Goal: Information Seeking & Learning: Learn about a topic

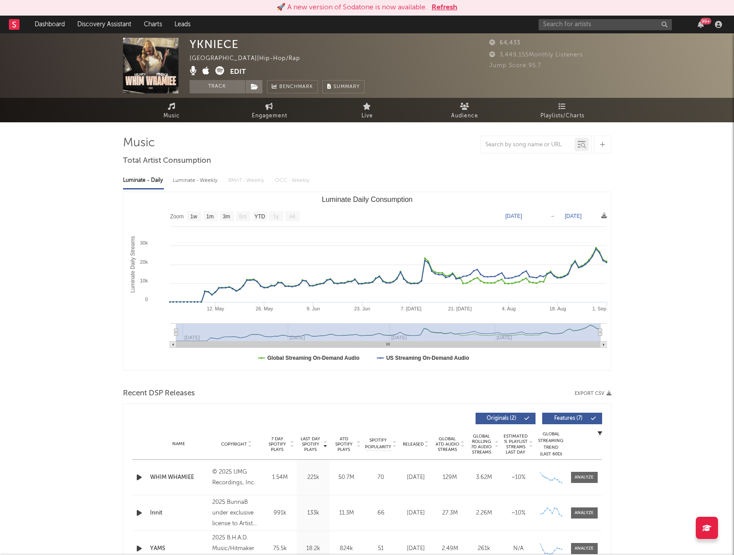
select select "1w"
click at [44, 21] on link "Dashboard" at bounding box center [49, 25] width 43 height 18
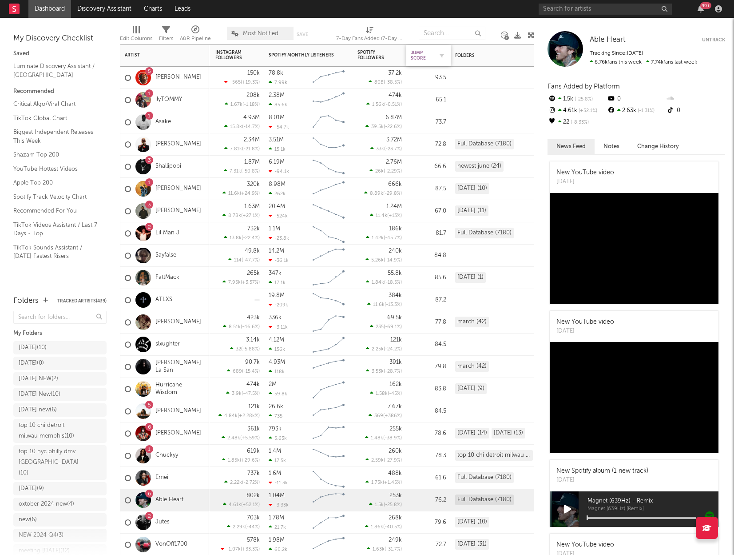
click at [422, 55] on div "Jump Score" at bounding box center [422, 55] width 22 height 11
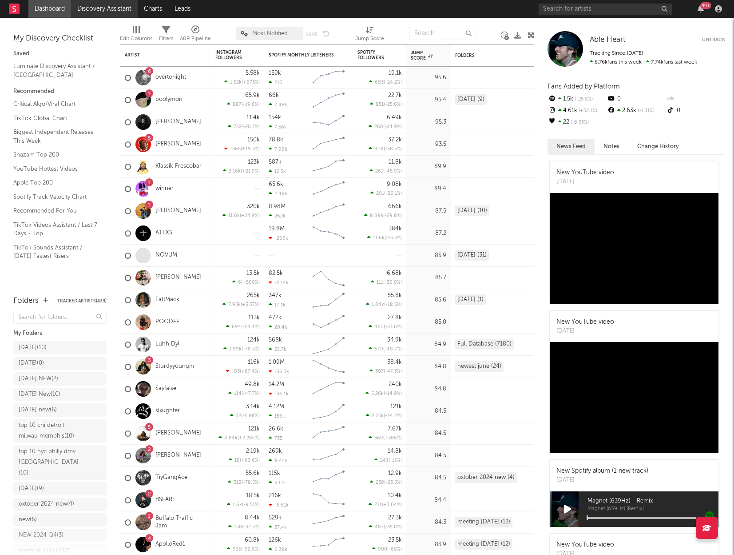
click at [94, 9] on link "Discovery Assistant" at bounding box center [104, 9] width 67 height 18
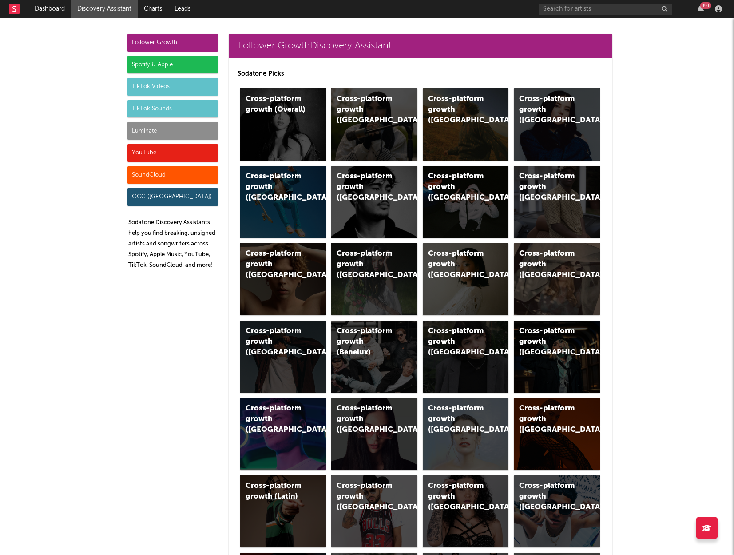
click at [173, 128] on div "Luminate" at bounding box center [173, 131] width 91 height 18
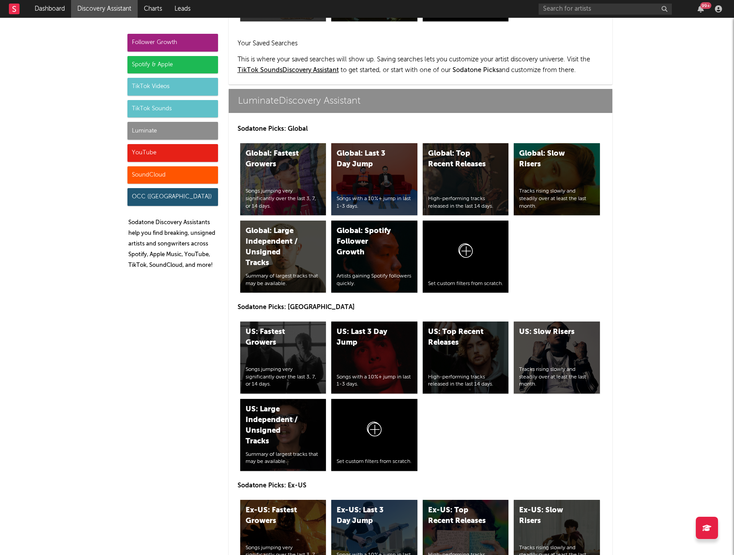
scroll to position [3970, 0]
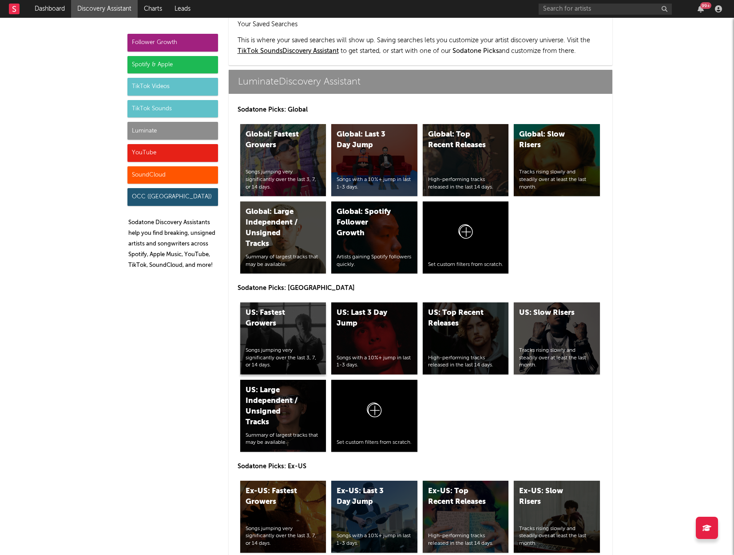
click at [301, 307] on div "US: Fastest Growers" at bounding box center [276, 317] width 60 height 21
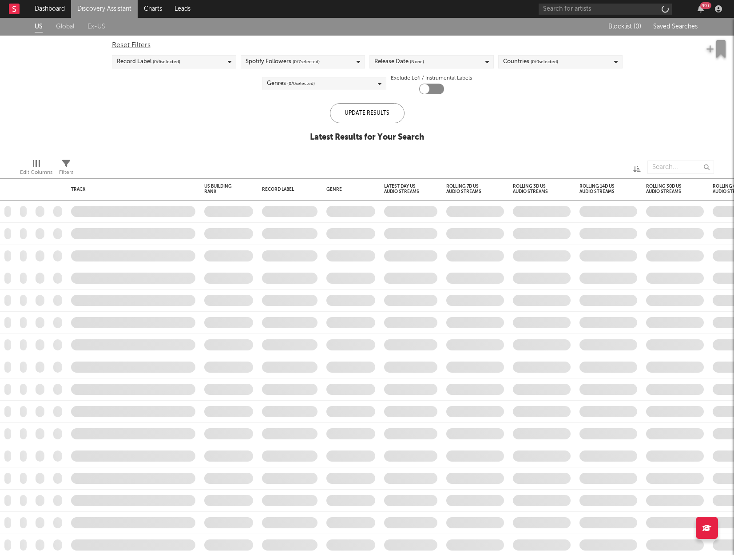
checkbox input "true"
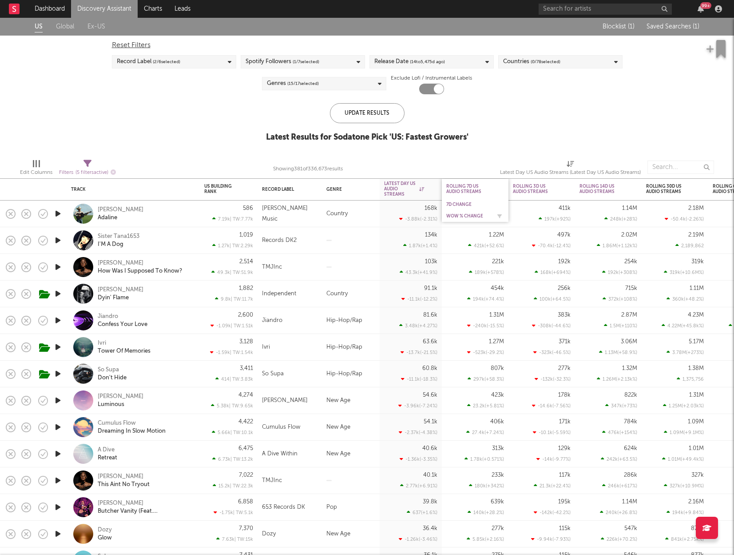
click at [470, 215] on div "WoW % Change" at bounding box center [469, 215] width 44 height 5
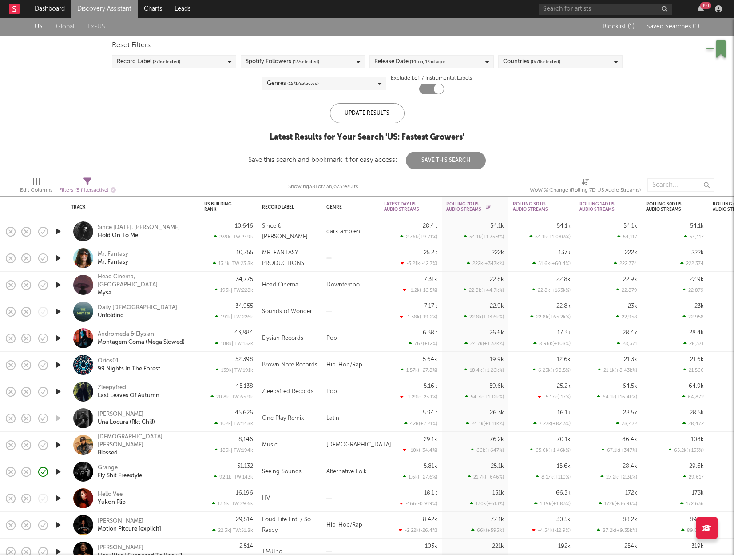
click at [171, 228] on div "Since 1993, Kio Nono Hold On To Me" at bounding box center [146, 231] width 96 height 16
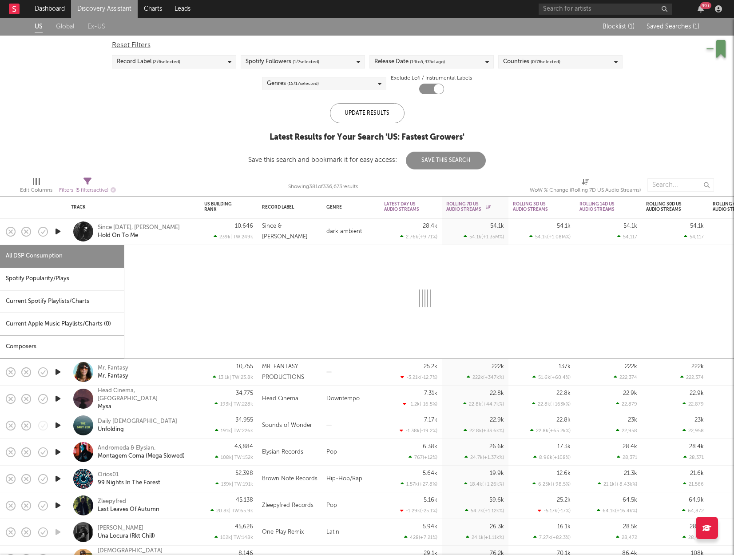
select select "1w"
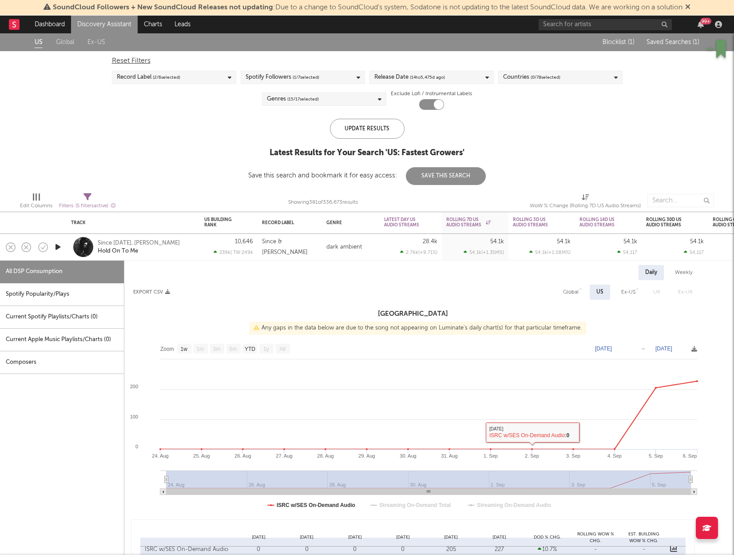
click at [362, 238] on div "dark ambient" at bounding box center [351, 247] width 58 height 27
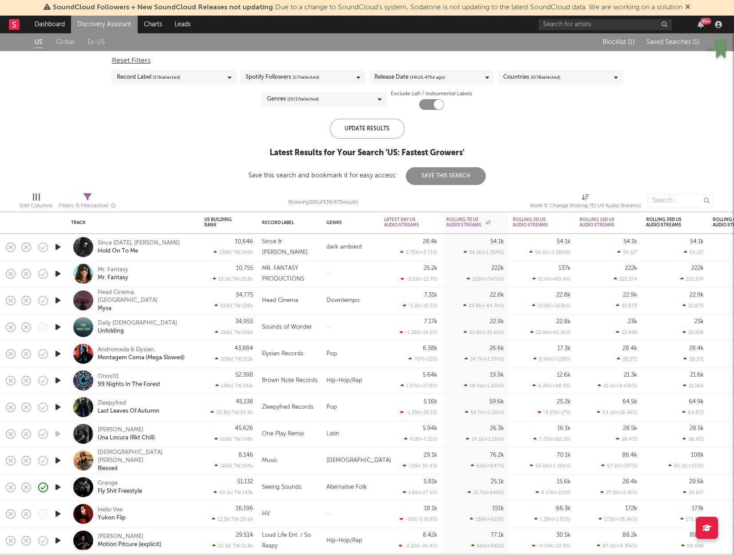
click at [56, 246] on icon "button" at bounding box center [57, 246] width 9 height 11
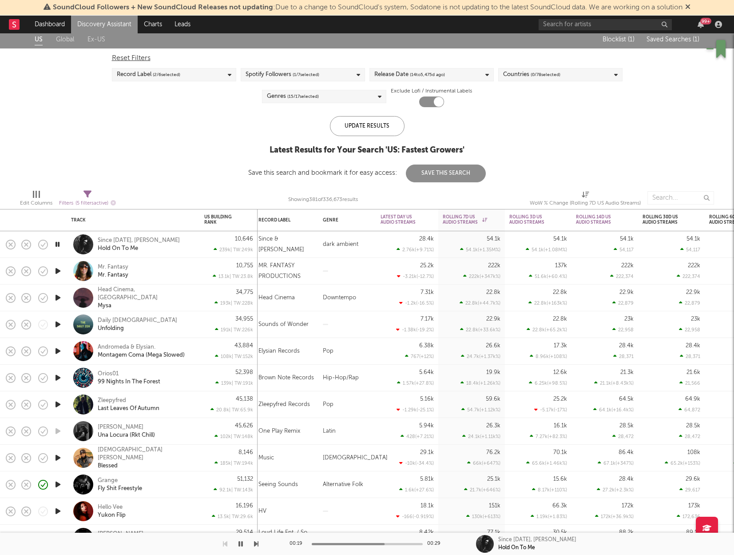
click at [60, 243] on icon "button" at bounding box center [57, 244] width 8 height 11
click at [56, 268] on icon "button" at bounding box center [57, 270] width 9 height 11
click at [172, 271] on div "Mr. Fantasy Mr. Fantasy" at bounding box center [146, 271] width 96 height 16
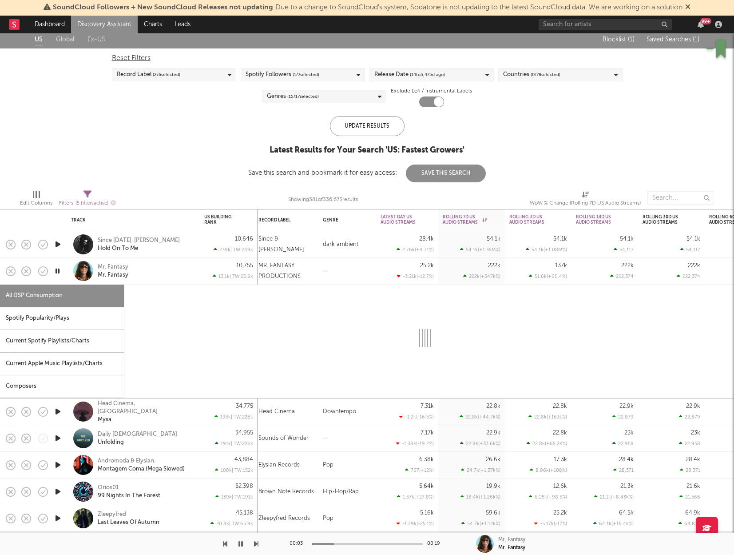
select select "1w"
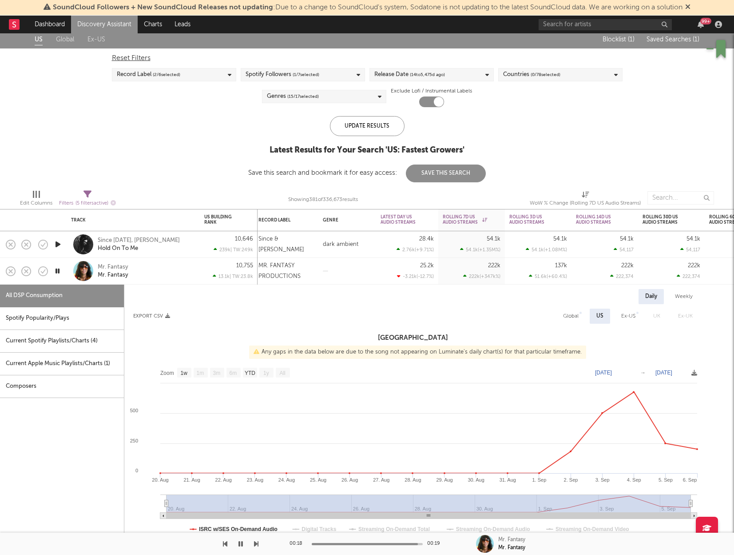
click at [326, 272] on div at bounding box center [348, 271] width 58 height 27
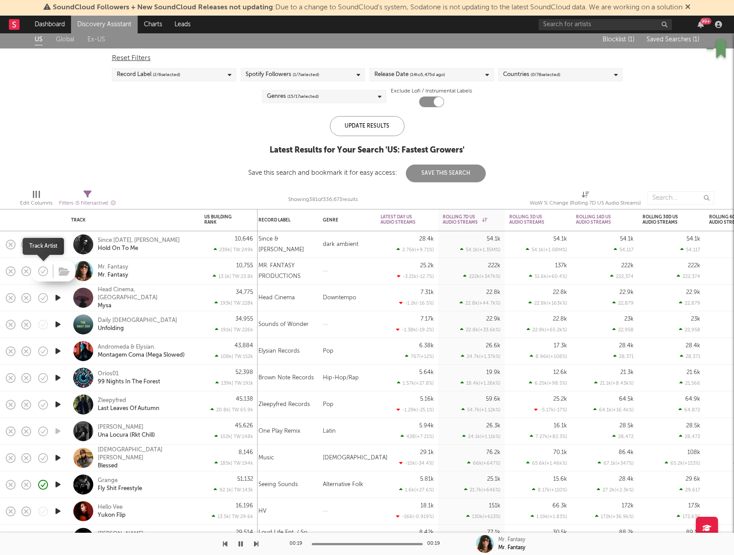
click at [43, 271] on icon "button" at bounding box center [44, 271] width 3 height 4
click at [169, 271] on div "Mr. Fantasy Mr. Fantasy" at bounding box center [146, 271] width 96 height 16
select select "1w"
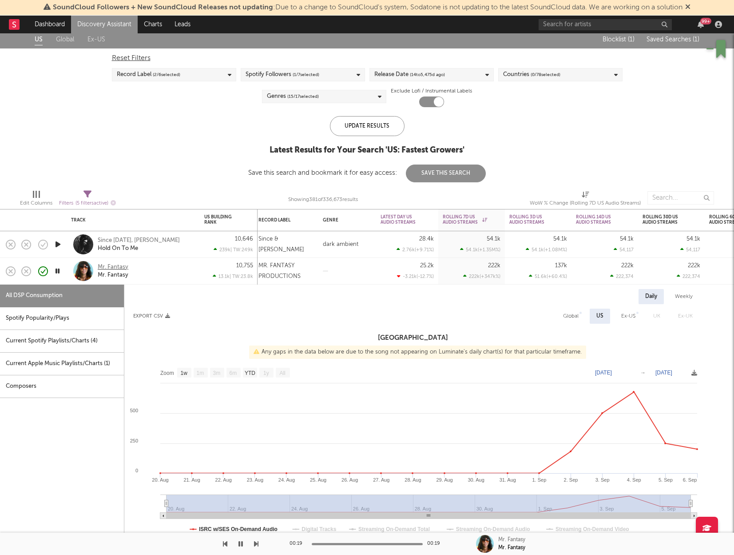
click at [112, 266] on div "Mr. Fantasy" at bounding box center [113, 267] width 31 height 8
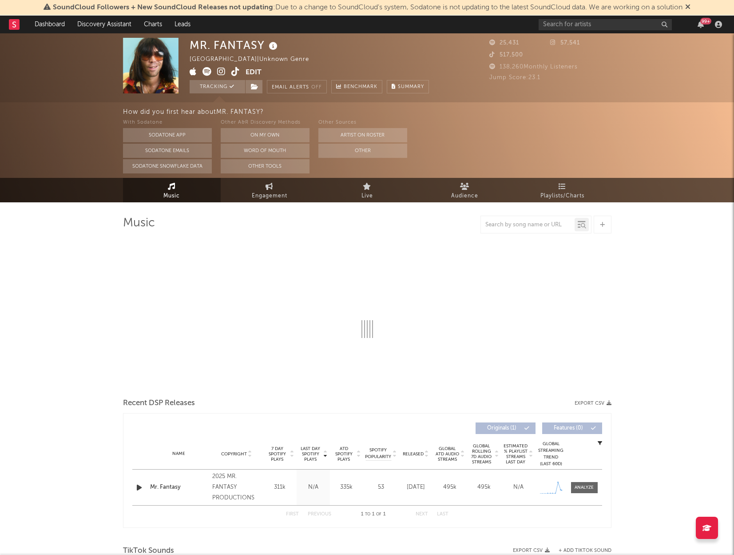
select select "1w"
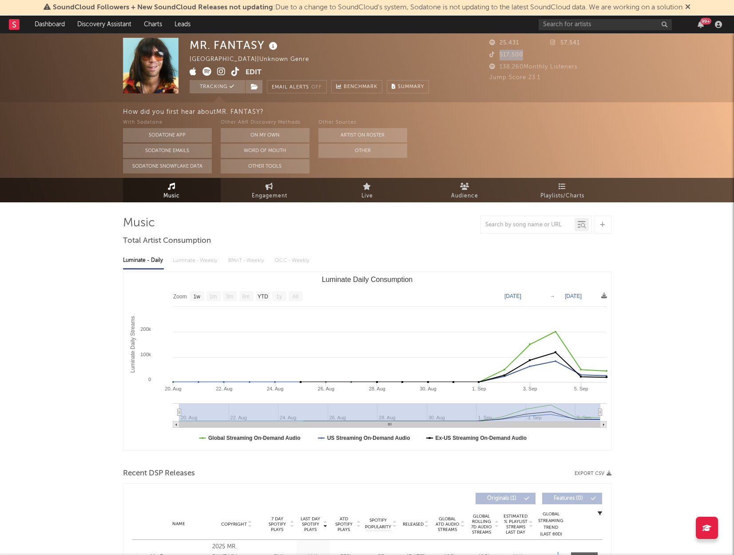
drag, startPoint x: 500, startPoint y: 56, endPoint x: 526, endPoint y: 56, distance: 25.8
click at [526, 56] on div "517,500" at bounding box center [520, 55] width 61 height 11
click at [511, 72] on div "Jump Score: 23.1" at bounding box center [551, 77] width 122 height 11
drag, startPoint x: 501, startPoint y: 66, endPoint x: 581, endPoint y: 66, distance: 80.0
click at [581, 66] on div "138,260 Monthly Listeners" at bounding box center [551, 67] width 122 height 11
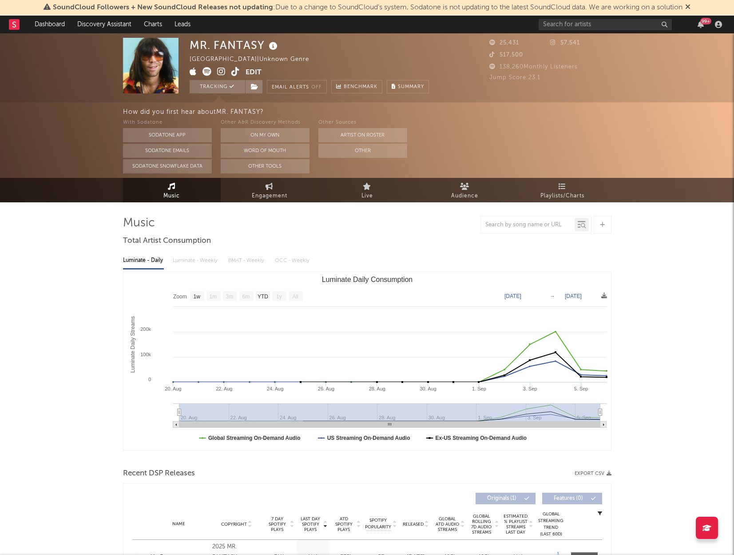
click at [554, 76] on div "Jump Score: 23.1" at bounding box center [551, 77] width 122 height 11
drag, startPoint x: 500, startPoint y: 42, endPoint x: 465, endPoint y: 106, distance: 73.2
click at [500, 43] on span "25,431" at bounding box center [505, 43] width 30 height 6
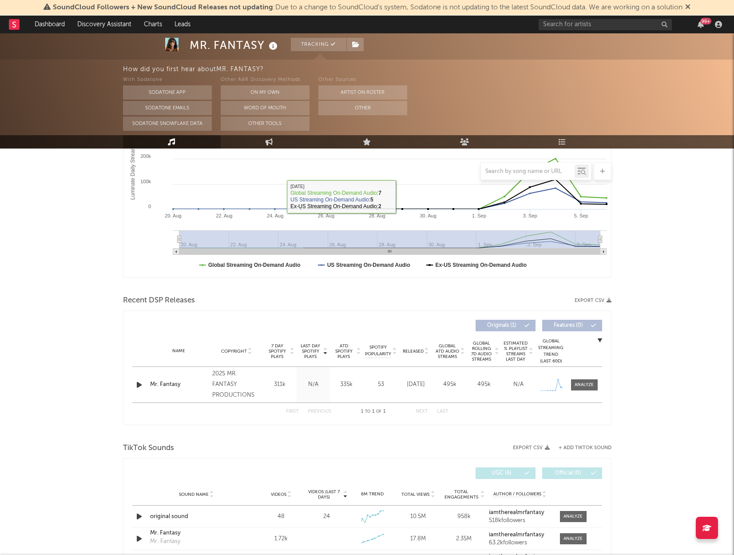
scroll to position [195, 0]
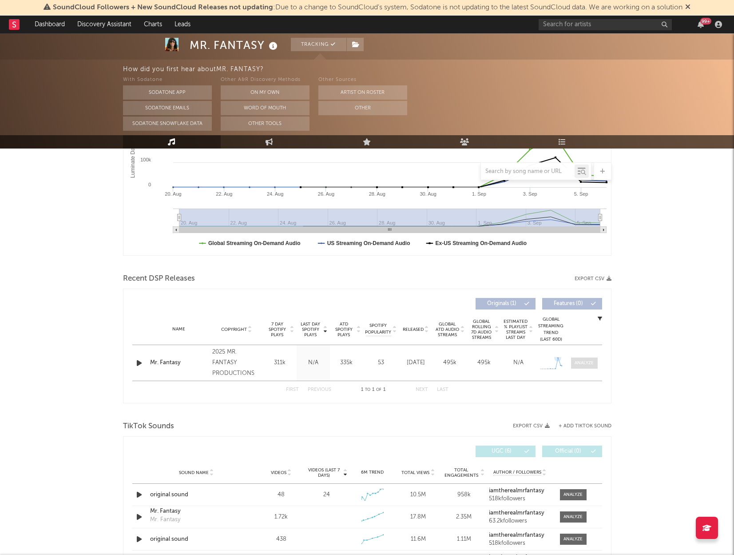
click at [581, 359] on span at bounding box center [584, 362] width 27 height 11
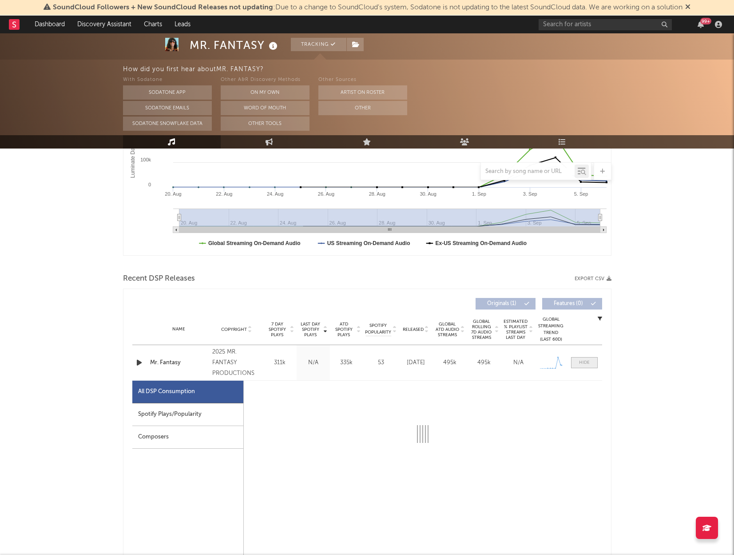
select select "1w"
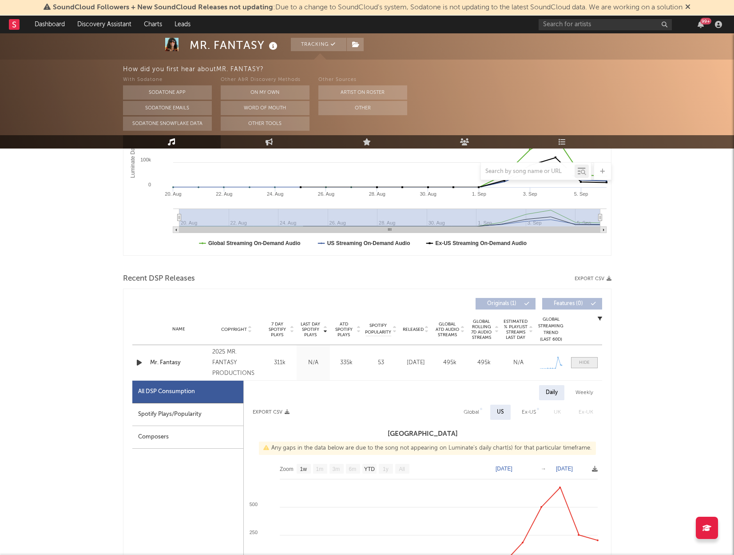
click at [583, 360] on div at bounding box center [584, 362] width 11 height 7
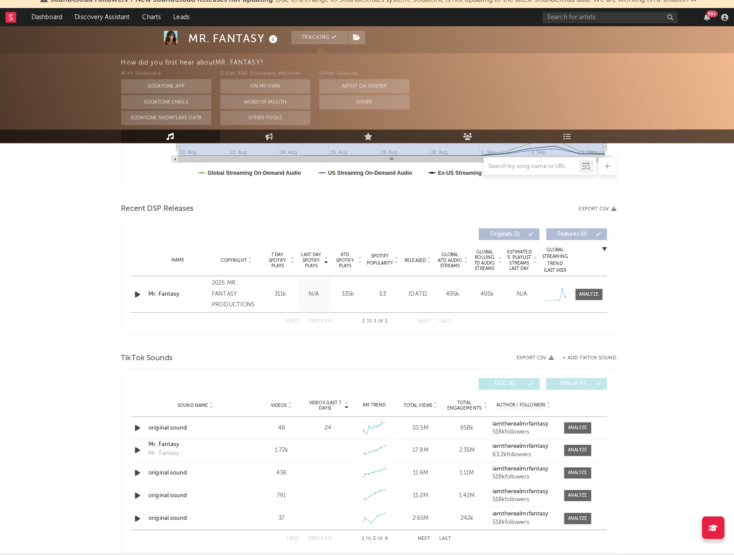
scroll to position [263, 0]
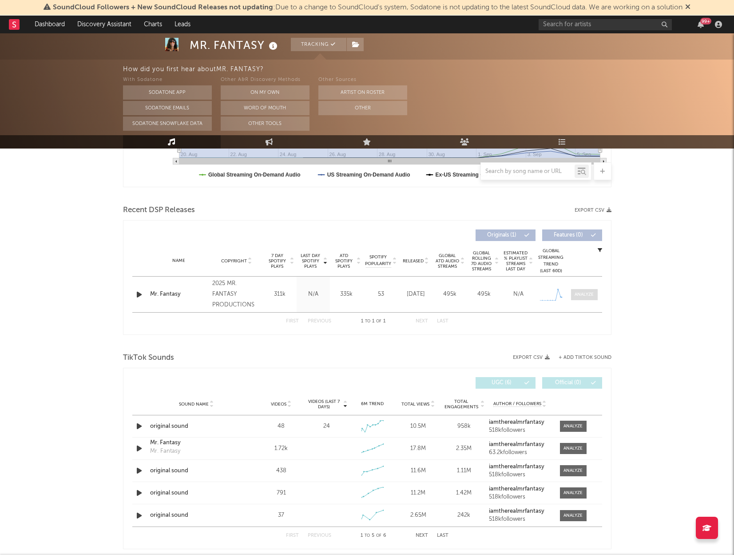
click at [583, 294] on div at bounding box center [584, 294] width 19 height 7
select select "1w"
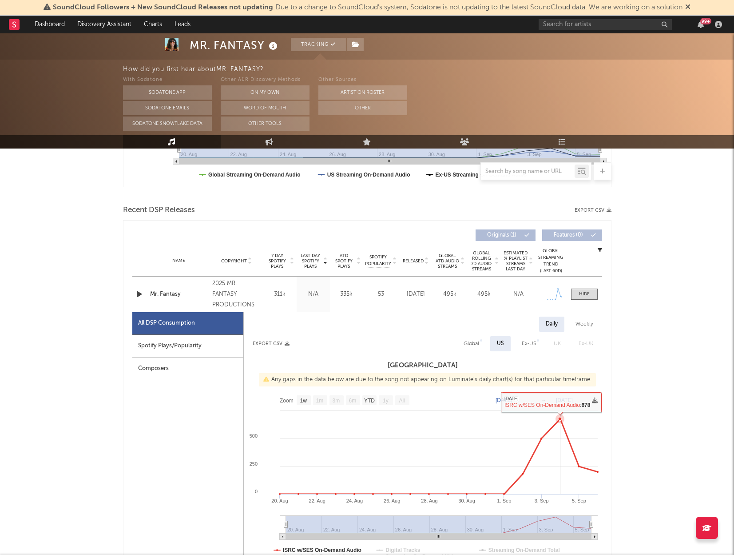
scroll to position [262, 0]
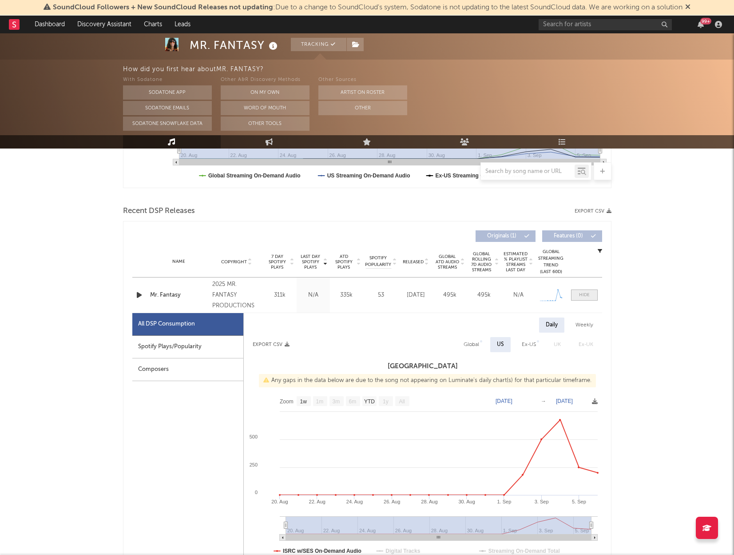
click at [590, 294] on div at bounding box center [584, 294] width 11 height 7
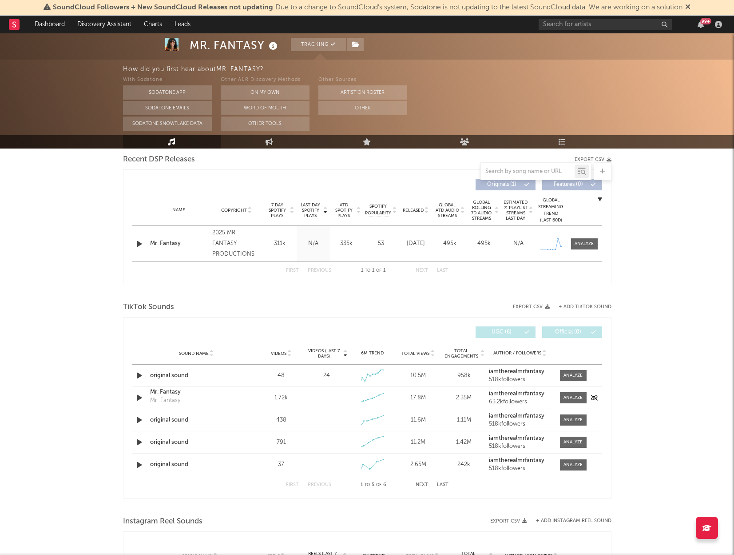
scroll to position [316, 0]
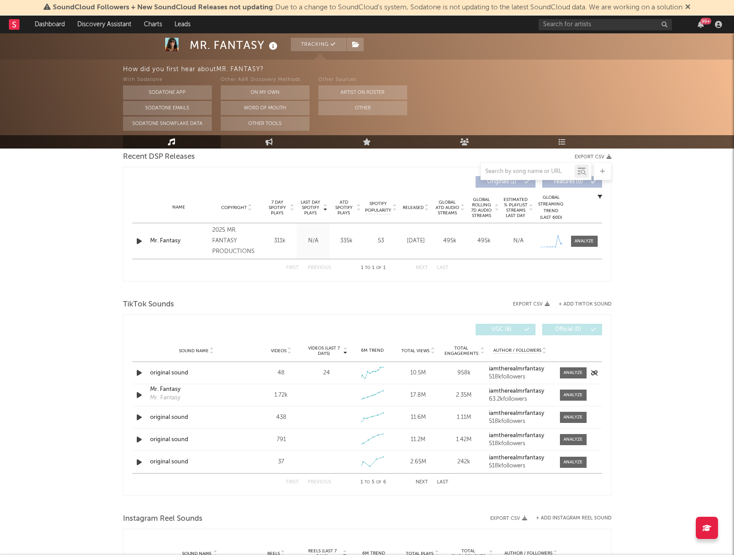
click at [139, 372] on icon "button" at bounding box center [139, 372] width 9 height 11
click at [323, 543] on div at bounding box center [367, 544] width 111 height 2
click at [341, 543] on div at bounding box center [367, 544] width 111 height 2
click at [363, 541] on div "00:13 00:48" at bounding box center [368, 543] width 156 height 22
click at [379, 544] on div at bounding box center [367, 544] width 111 height 2
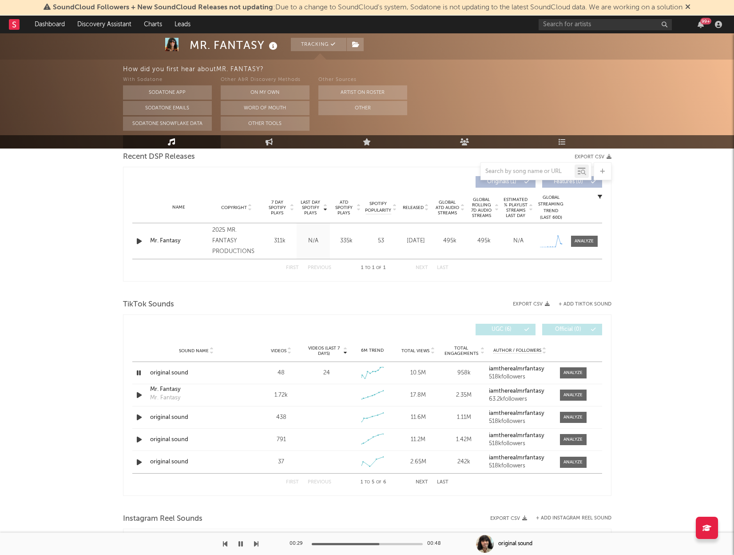
click at [403, 544] on div at bounding box center [367, 544] width 111 height 2
click at [140, 394] on icon "button" at bounding box center [139, 394] width 9 height 11
click at [340, 543] on div at bounding box center [367, 544] width 111 height 2
click at [139, 394] on icon "button" at bounding box center [139, 394] width 8 height 11
click at [170, 397] on div "Mr. Fantasy" at bounding box center [165, 397] width 30 height 9
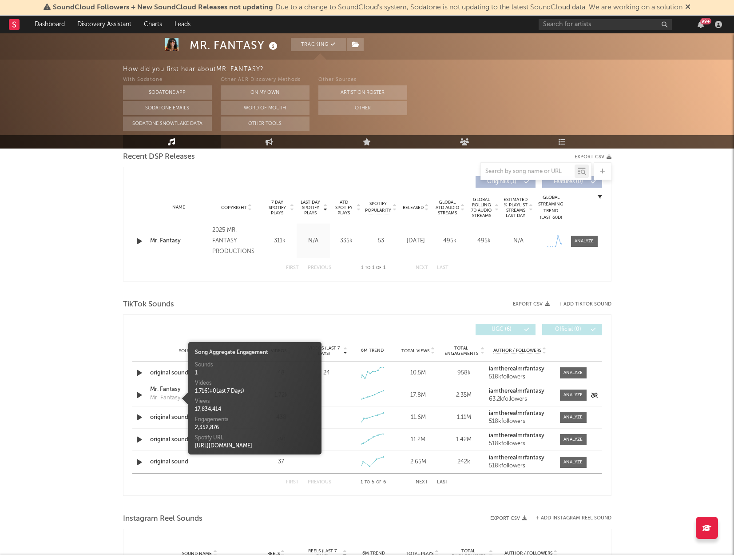
click at [167, 387] on div "Mr. Fantasy" at bounding box center [196, 389] width 93 height 9
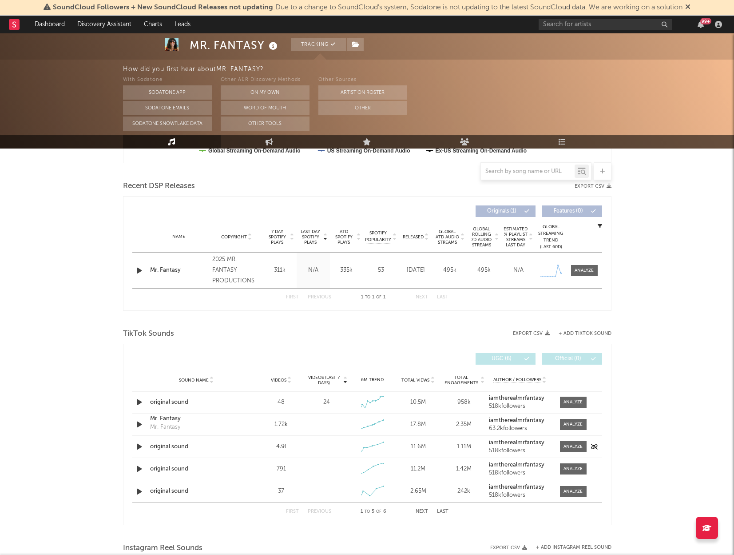
scroll to position [293, 0]
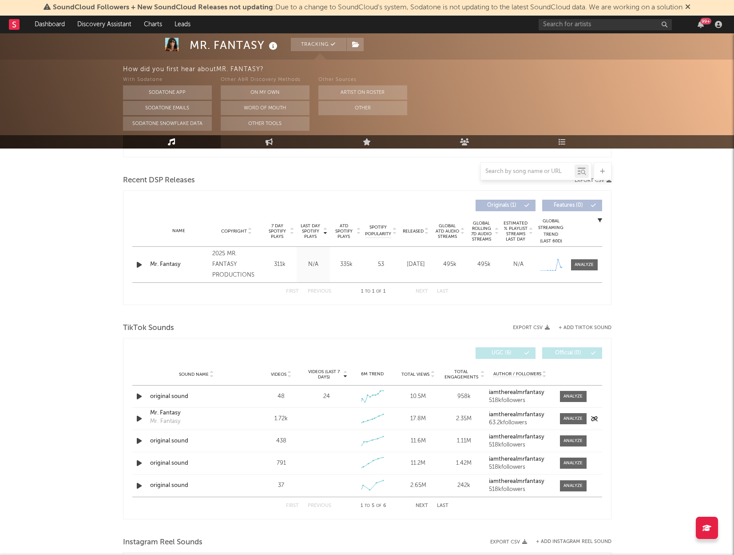
click at [135, 419] on icon "button" at bounding box center [139, 418] width 9 height 11
click at [138, 419] on icon "button" at bounding box center [139, 418] width 8 height 11
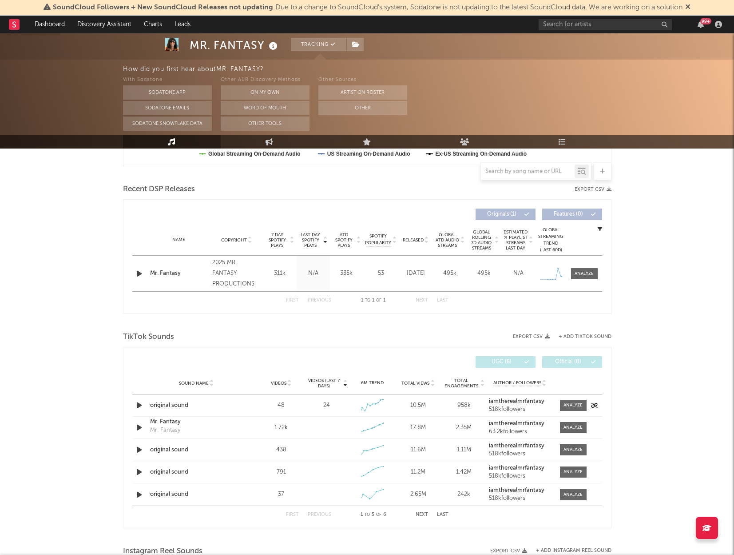
scroll to position [298, 0]
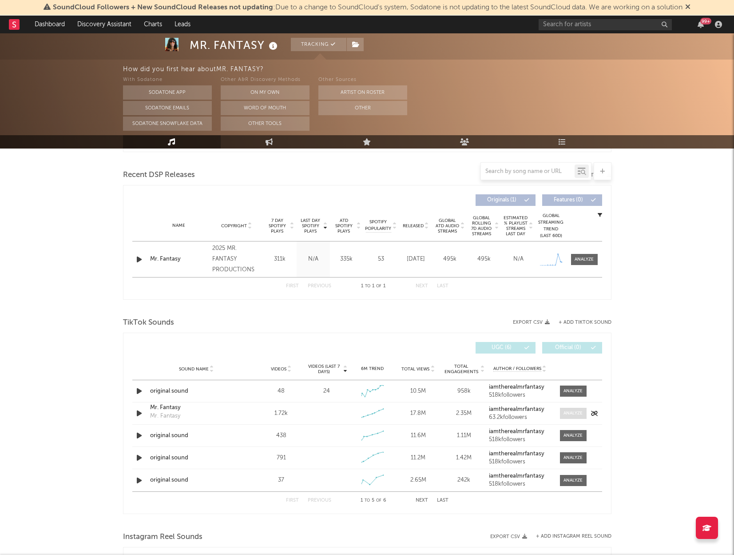
click at [575, 411] on div at bounding box center [573, 413] width 19 height 7
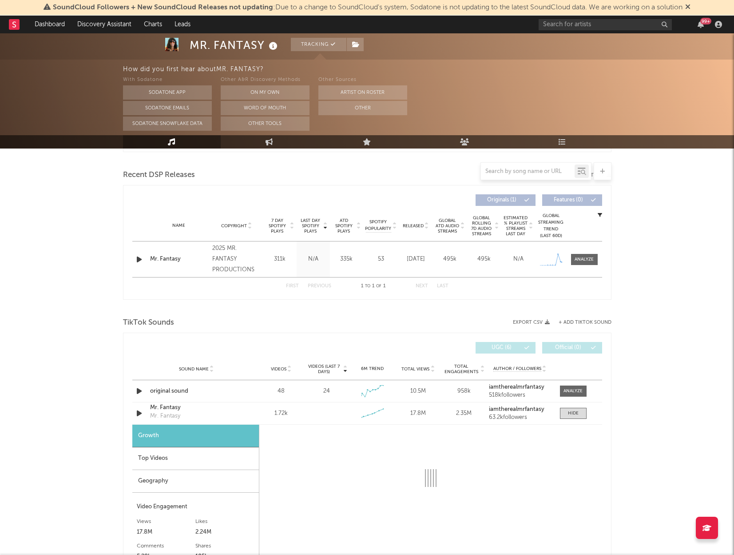
select select "1w"
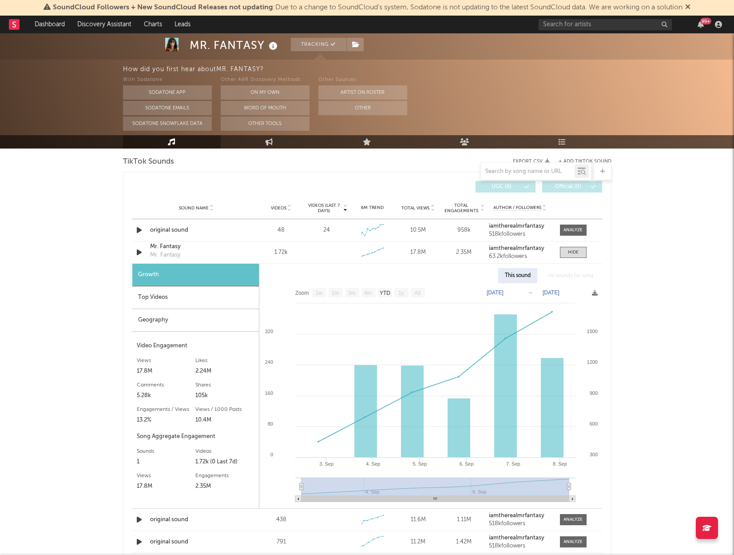
scroll to position [481, 0]
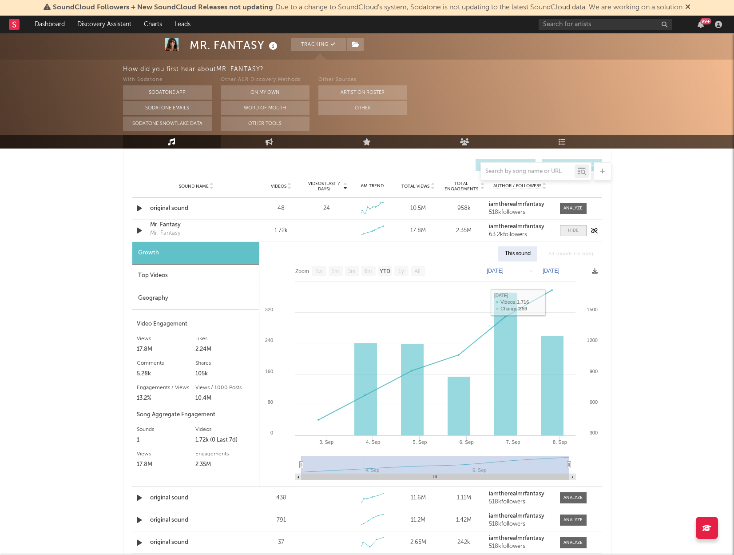
click at [569, 230] on div at bounding box center [573, 230] width 11 height 7
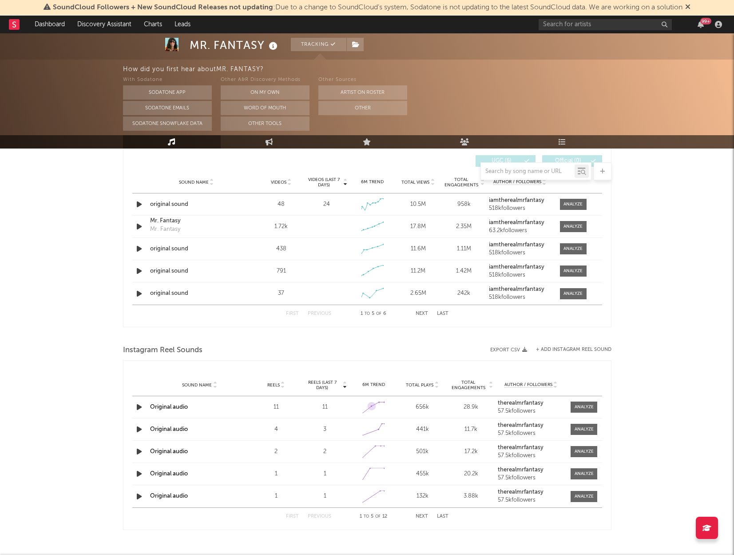
scroll to position [502, 0]
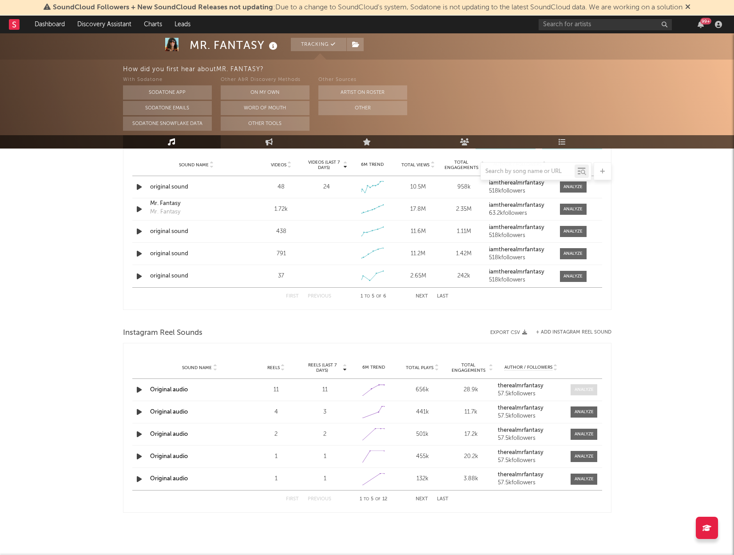
click at [586, 387] on div at bounding box center [584, 389] width 19 height 7
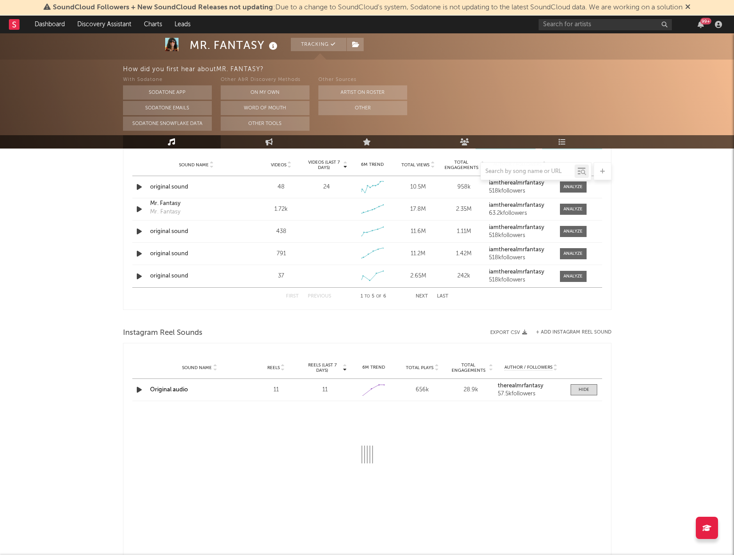
select select "1w"
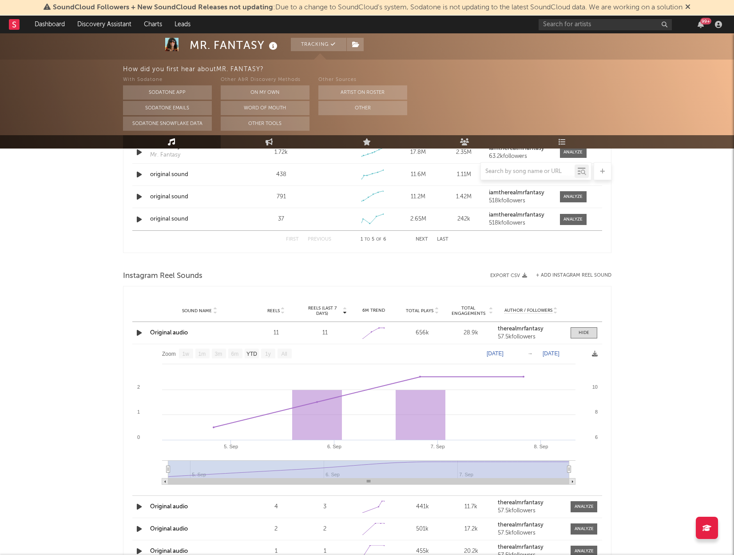
scroll to position [571, 0]
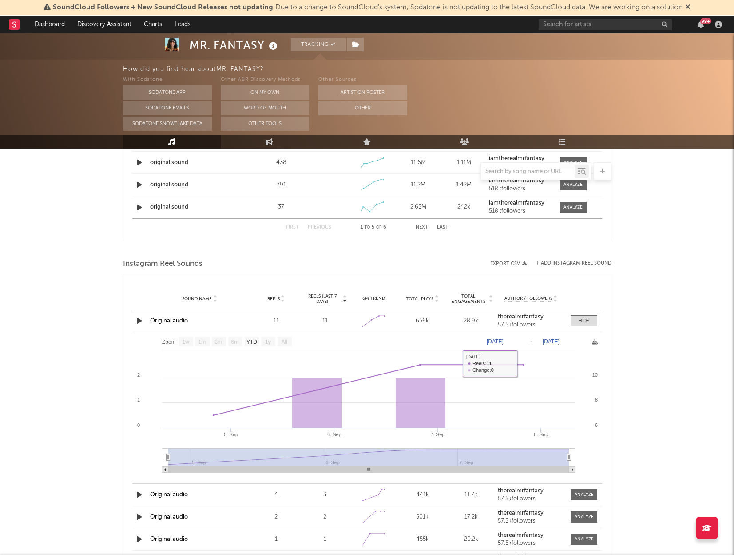
click at [582, 319] on div at bounding box center [584, 320] width 11 height 7
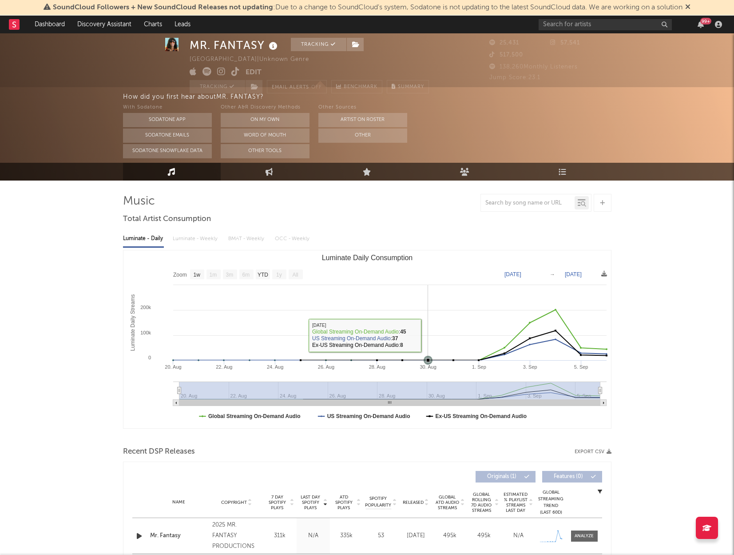
scroll to position [0, 0]
